Goal: Book appointment/travel/reservation

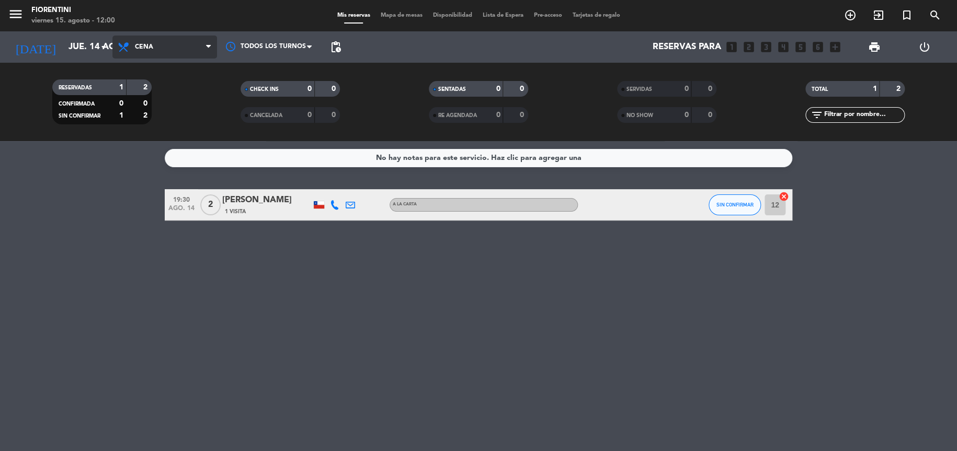
click at [207, 47] on icon at bounding box center [208, 47] width 5 height 8
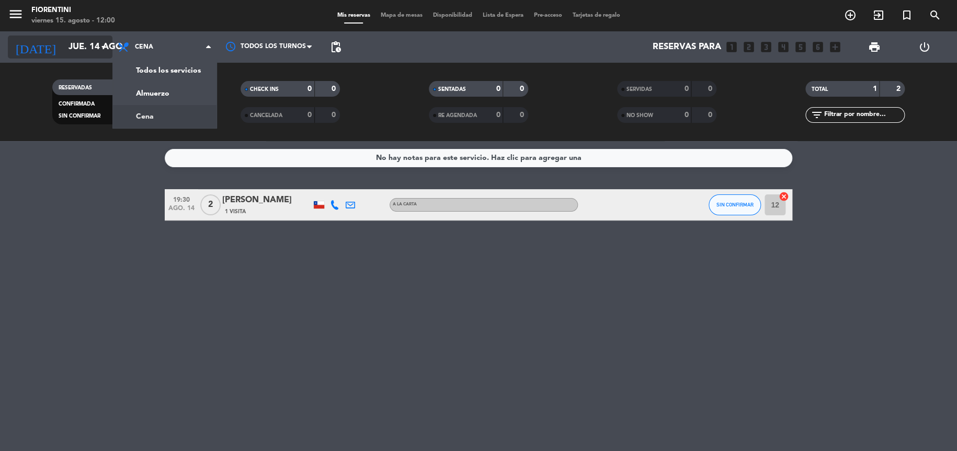
click at [108, 45] on icon "arrow_drop_down" at bounding box center [103, 47] width 13 height 13
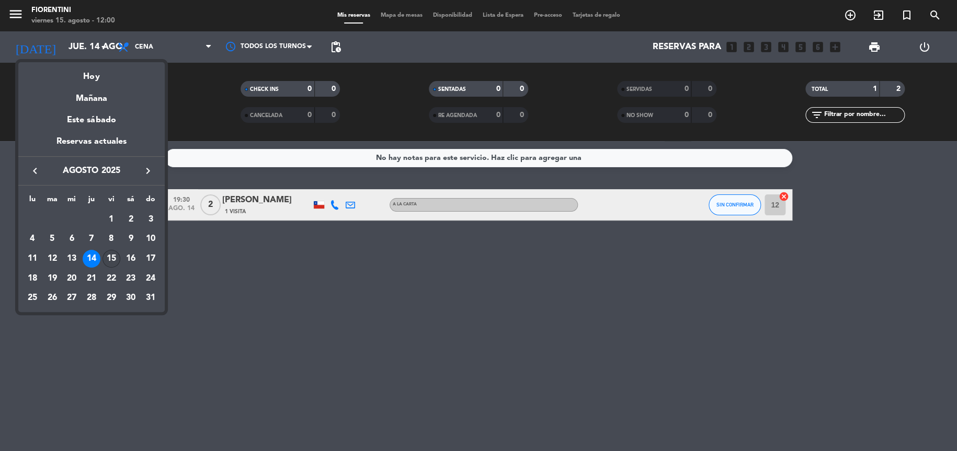
click at [110, 259] on div "15" at bounding box center [111, 259] width 18 height 18
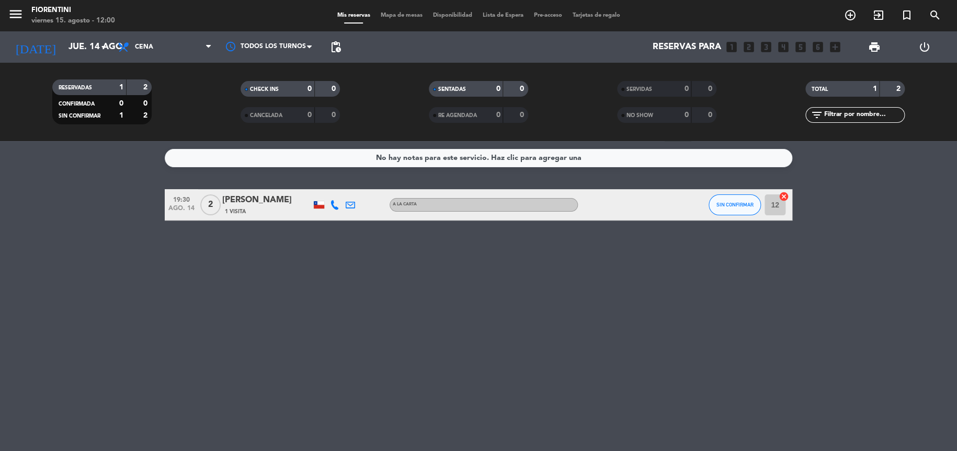
type input "vie. 15 ago."
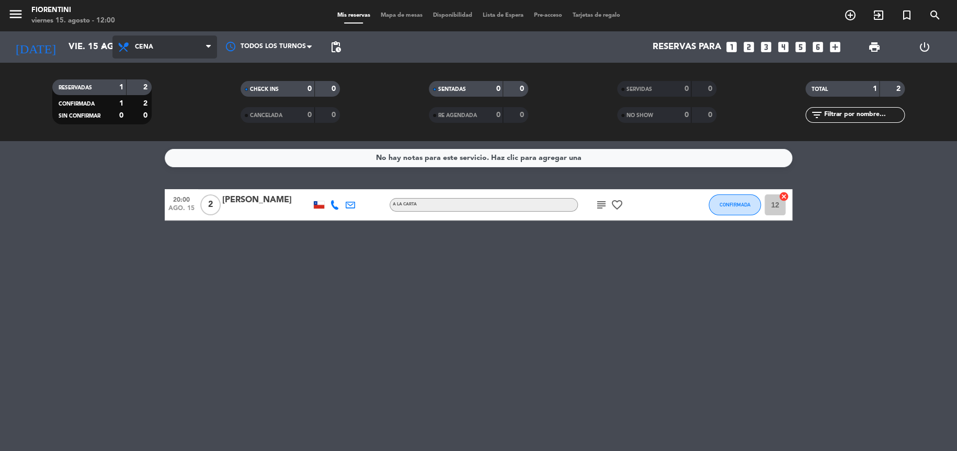
click at [207, 44] on icon at bounding box center [208, 47] width 5 height 8
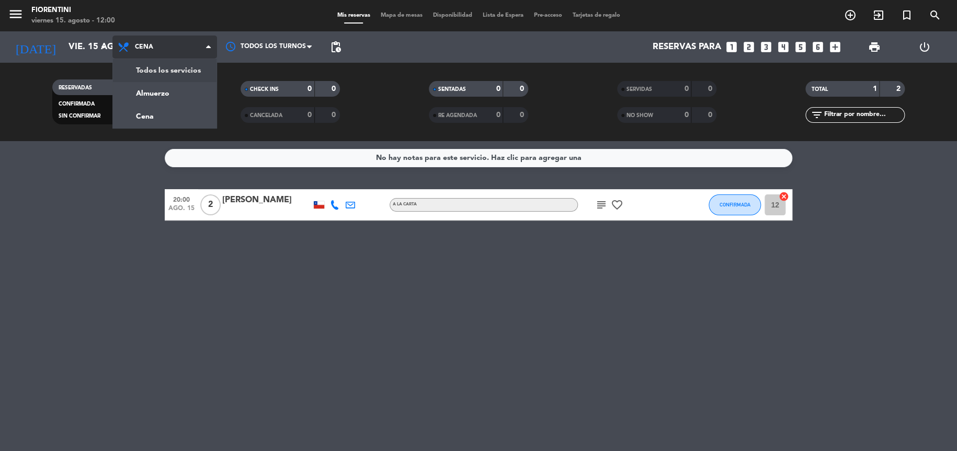
click at [181, 73] on div "menu [PERSON_NAME] [DATE] 15. agosto - 12:00 Mis reservas Mapa de mesas Disponi…" at bounding box center [478, 70] width 957 height 141
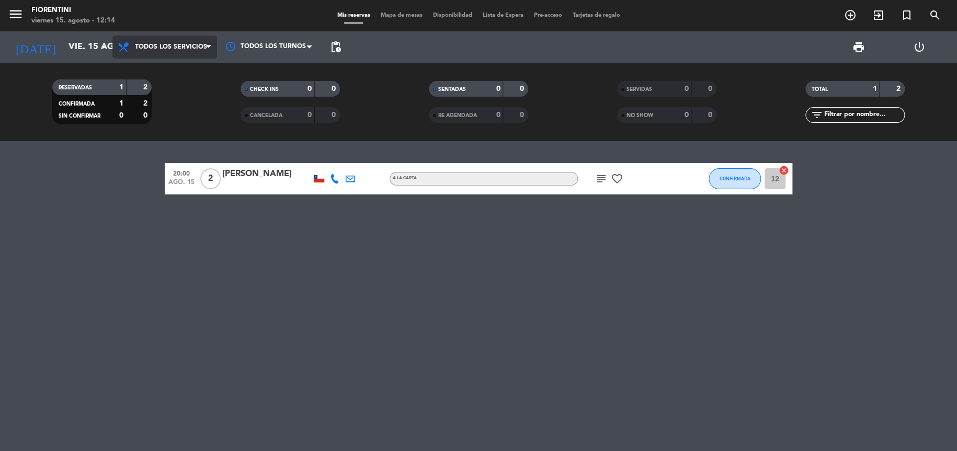
click at [125, 43] on icon at bounding box center [124, 47] width 15 height 13
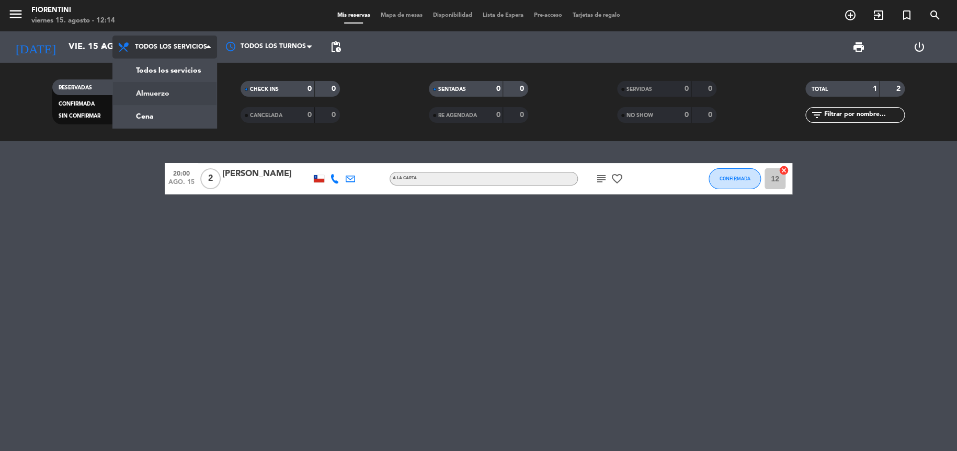
click at [166, 93] on div "menu [PERSON_NAME] [DATE] 15. agosto - 12:14 Mis reservas Mapa de mesas Disponi…" at bounding box center [478, 70] width 957 height 141
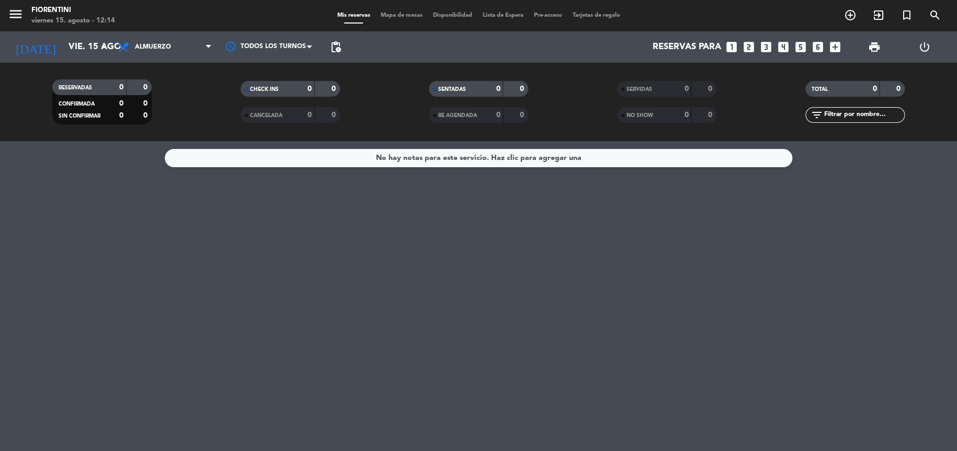
click at [196, 48] on span "Almuerzo" at bounding box center [164, 47] width 105 height 23
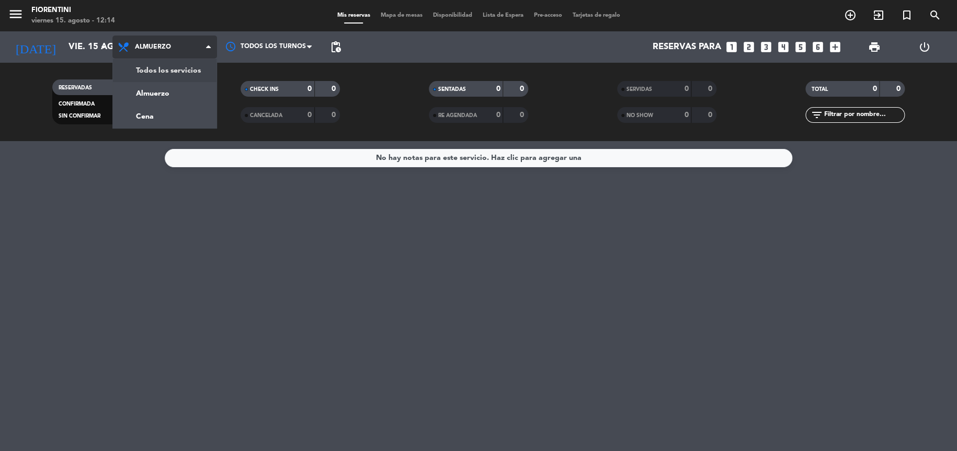
click at [172, 70] on div "menu [PERSON_NAME] [DATE] 15. agosto - 12:14 Mis reservas Mapa de mesas Disponi…" at bounding box center [478, 70] width 957 height 141
